Goal: Use online tool/utility: Utilize a website feature to perform a specific function

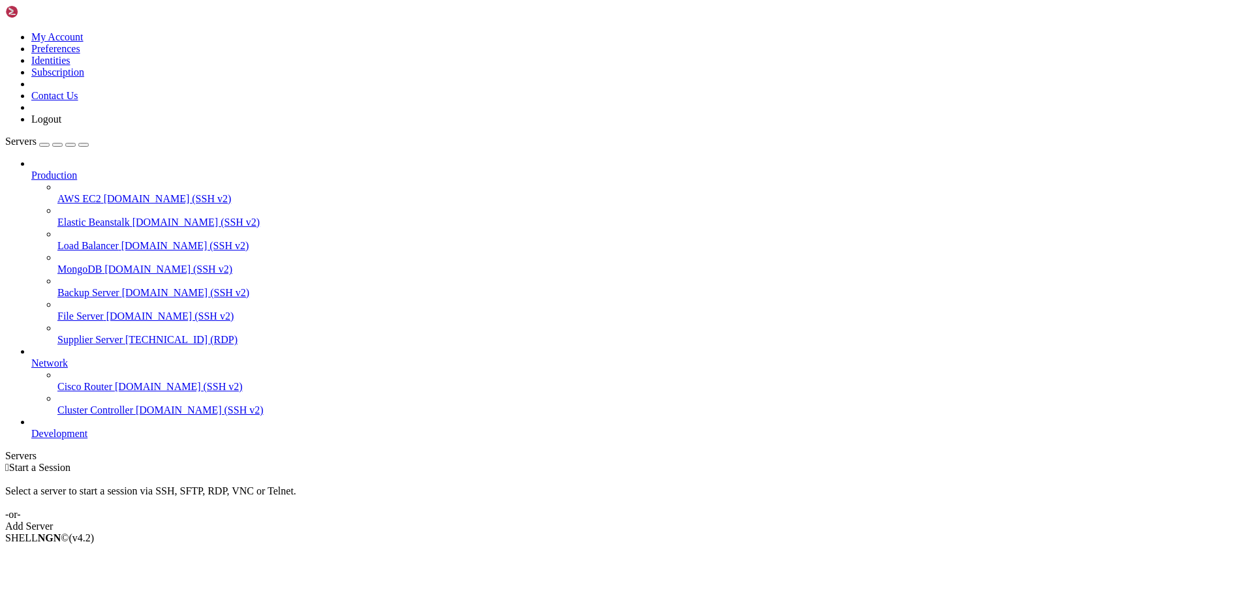
click at [125, 334] on span "[TECHNICAL_ID] (RDP)" at bounding box center [181, 339] width 112 height 11
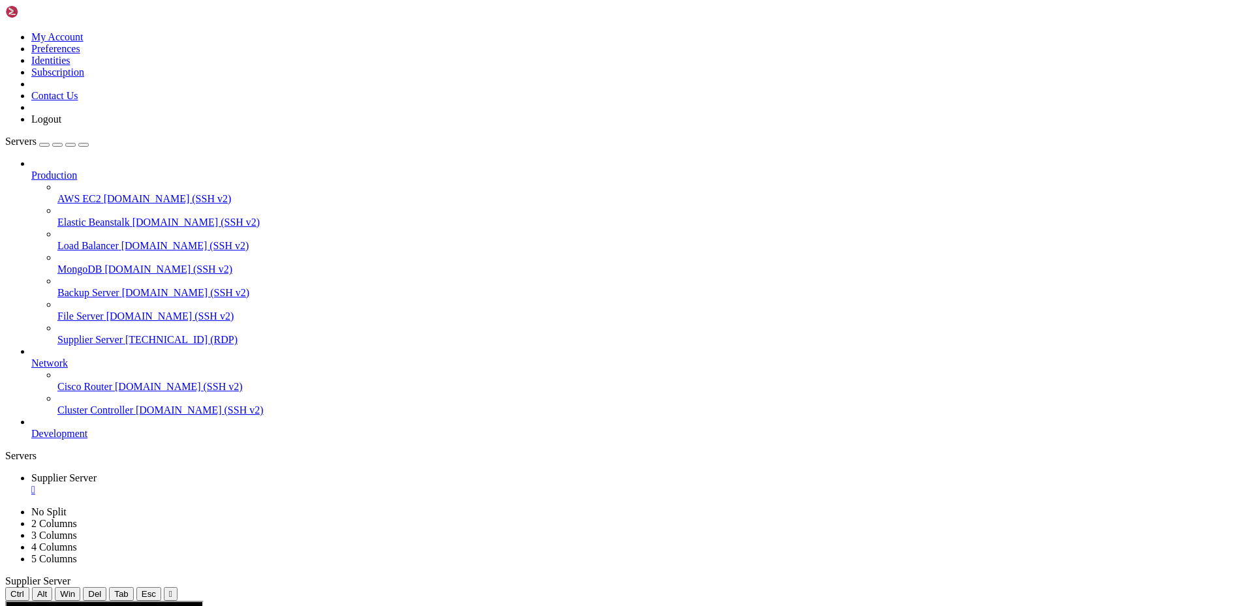
drag, startPoint x: 386, startPoint y: 892, endPoint x: 278, endPoint y: 888, distance: 107.8
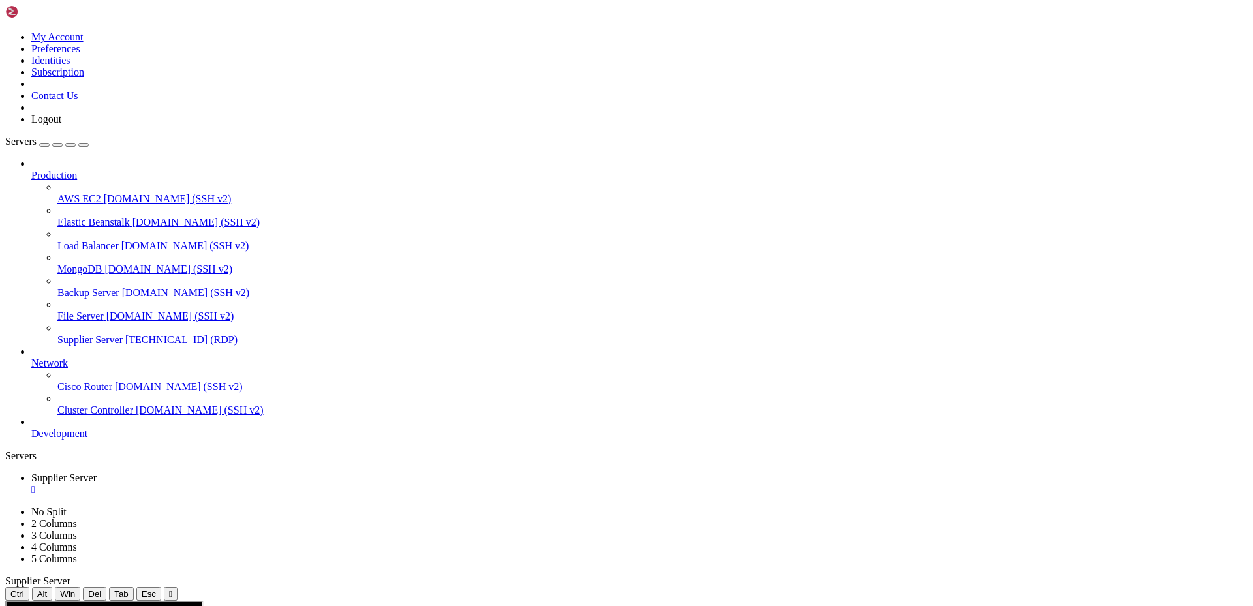
click at [262, 484] on div "" at bounding box center [639, 490] width 1217 height 12
